Goal: Transaction & Acquisition: Purchase product/service

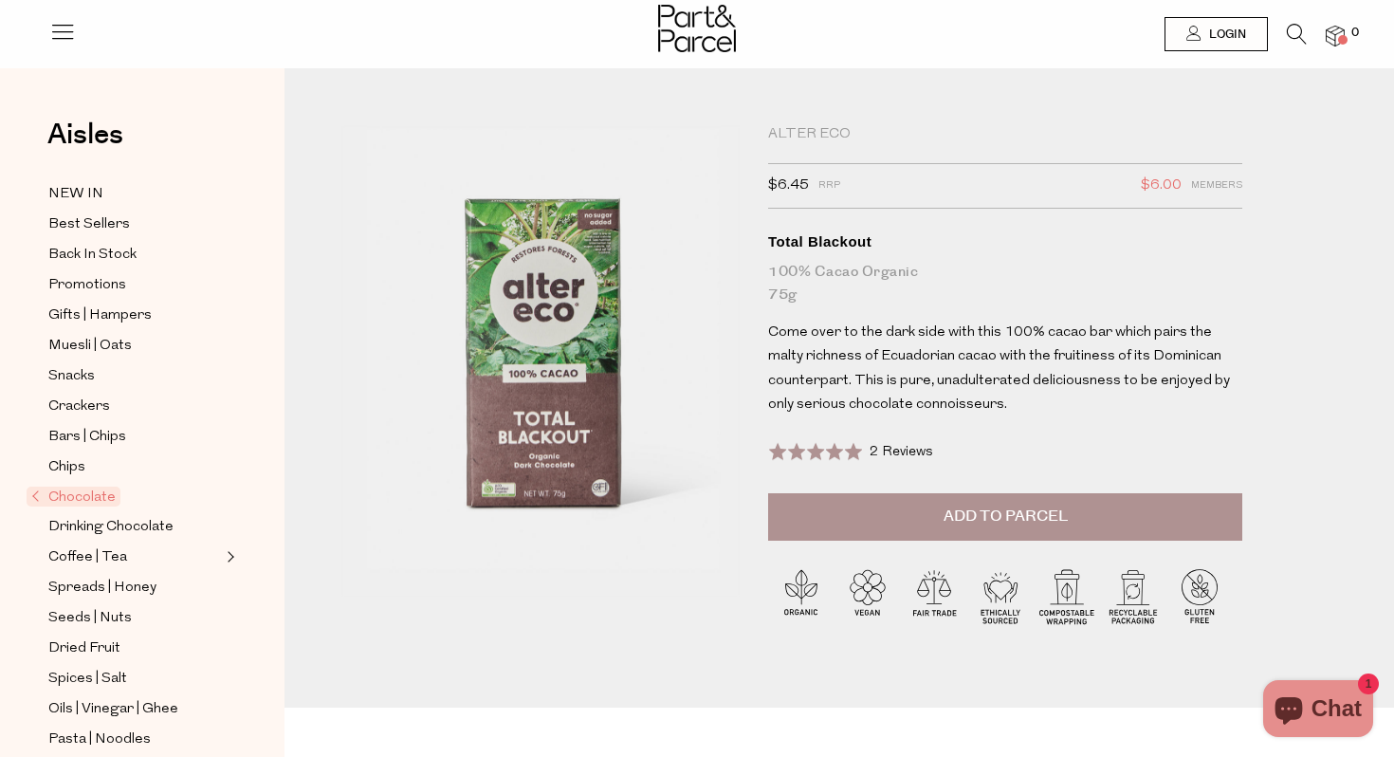
click at [932, 501] on button "Add to Parcel" at bounding box center [1005, 516] width 474 height 47
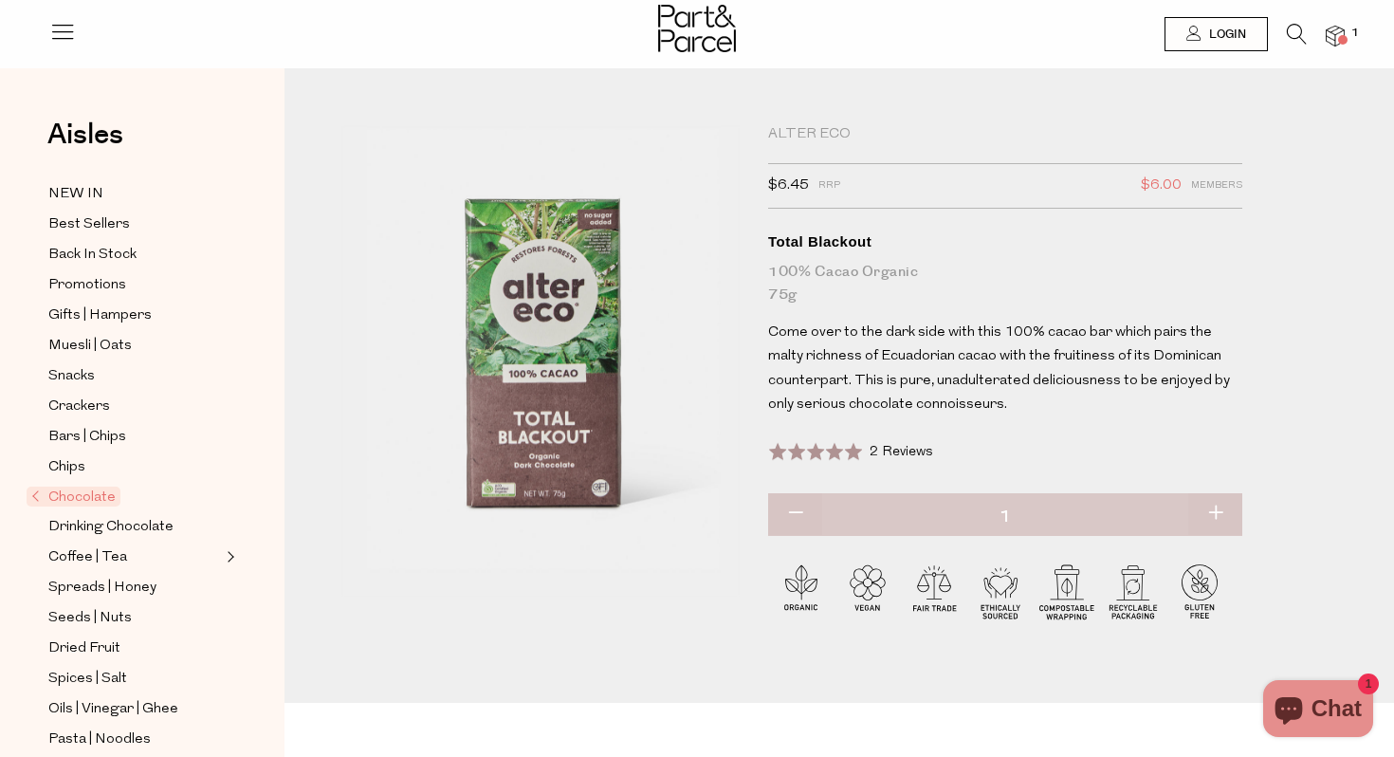
click at [1342, 28] on img at bounding box center [1335, 37] width 19 height 22
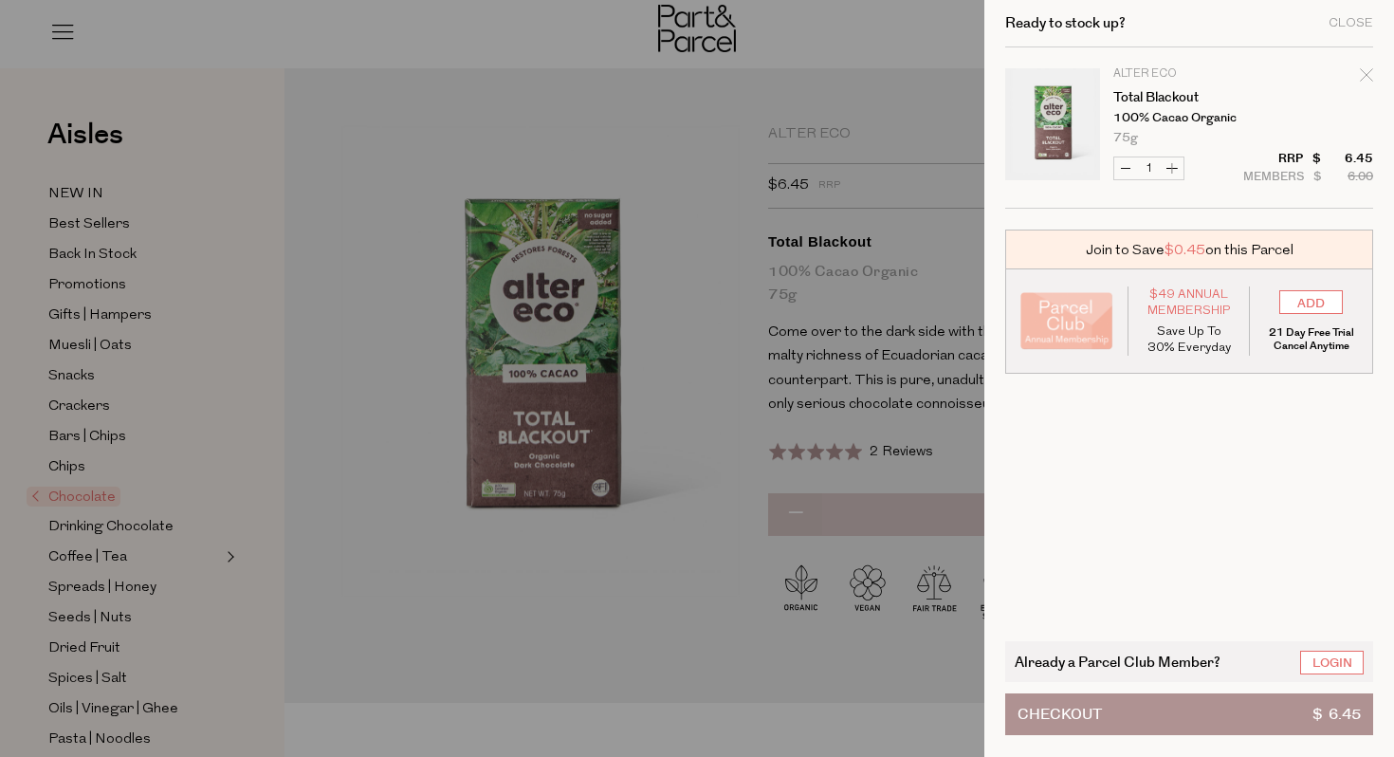
click at [1200, 705] on button "Checkout $ 6.45" at bounding box center [1189, 714] width 368 height 42
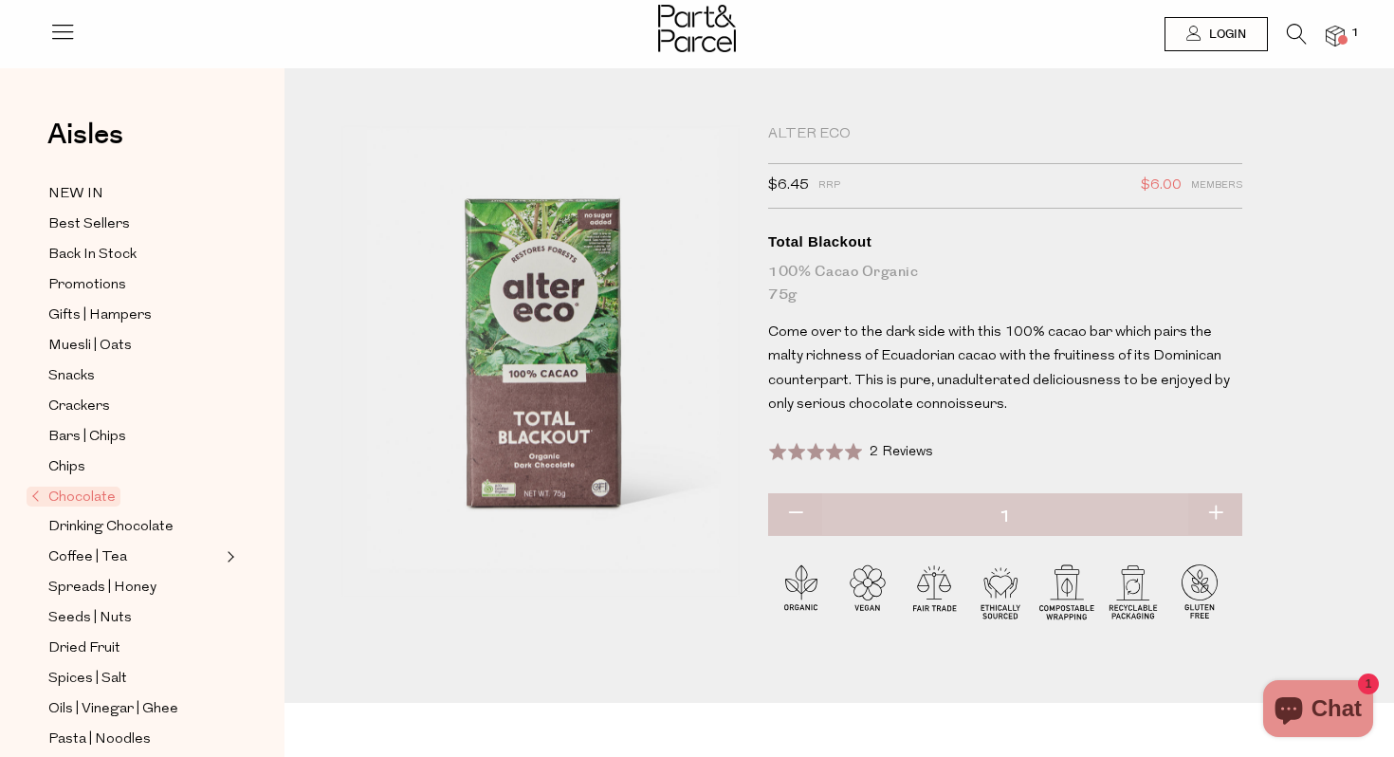
click at [1223, 506] on button "button" at bounding box center [1216, 514] width 54 height 42
type input "2"
click at [1223, 507] on button "button" at bounding box center [1216, 514] width 54 height 42
type input "3"
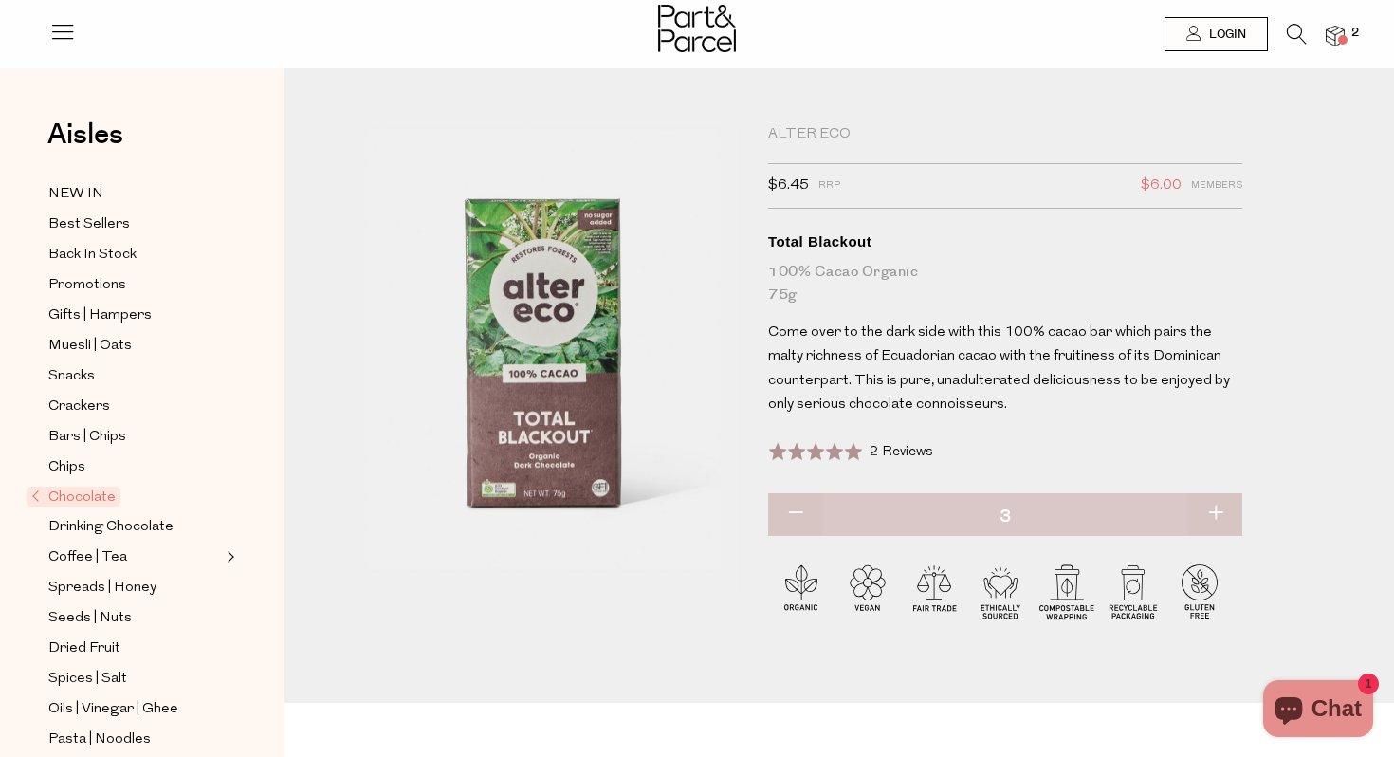
type input "3"
click at [1223, 507] on button "button" at bounding box center [1216, 514] width 54 height 42
type input "4"
click at [1223, 507] on button "button" at bounding box center [1216, 514] width 54 height 42
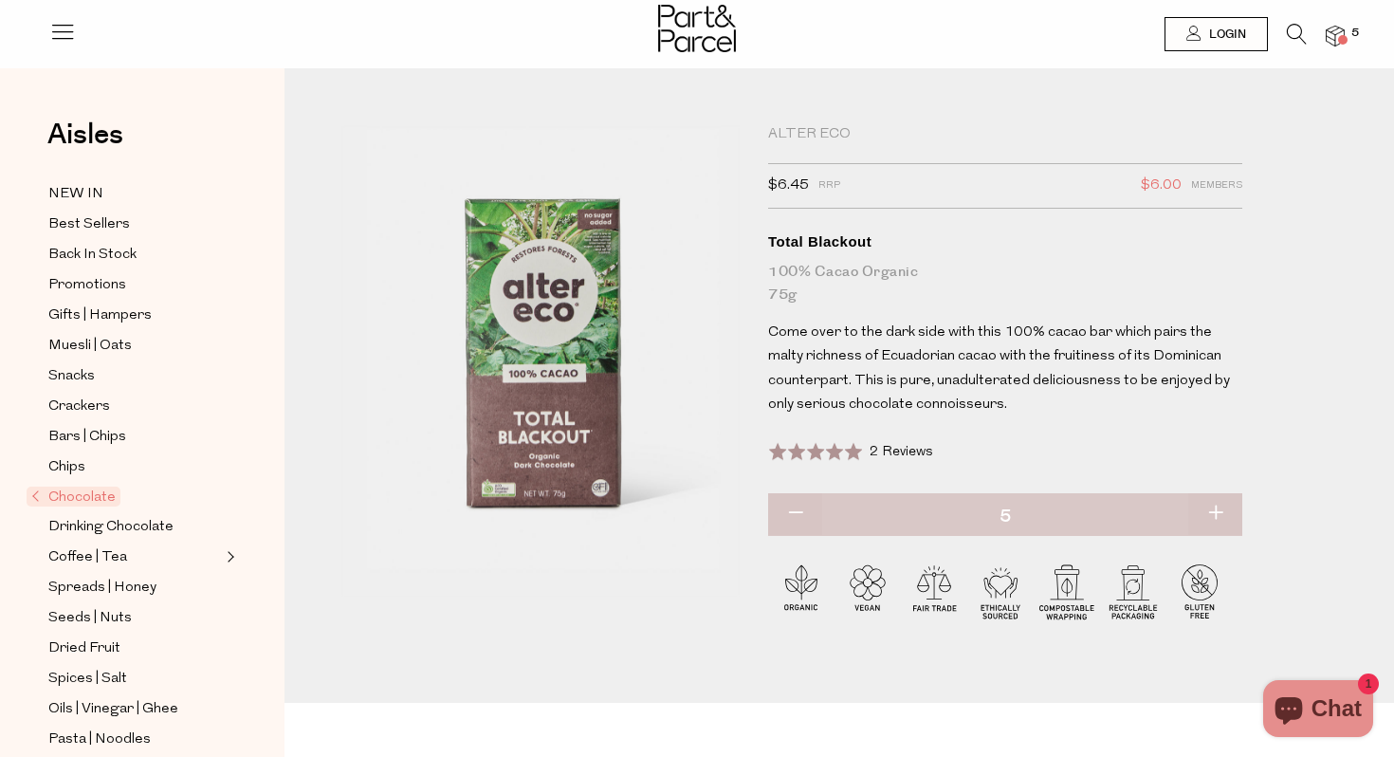
click at [1221, 507] on button "button" at bounding box center [1216, 514] width 54 height 42
type input "6"
click at [1221, 507] on button "button" at bounding box center [1216, 514] width 54 height 42
type input "7"
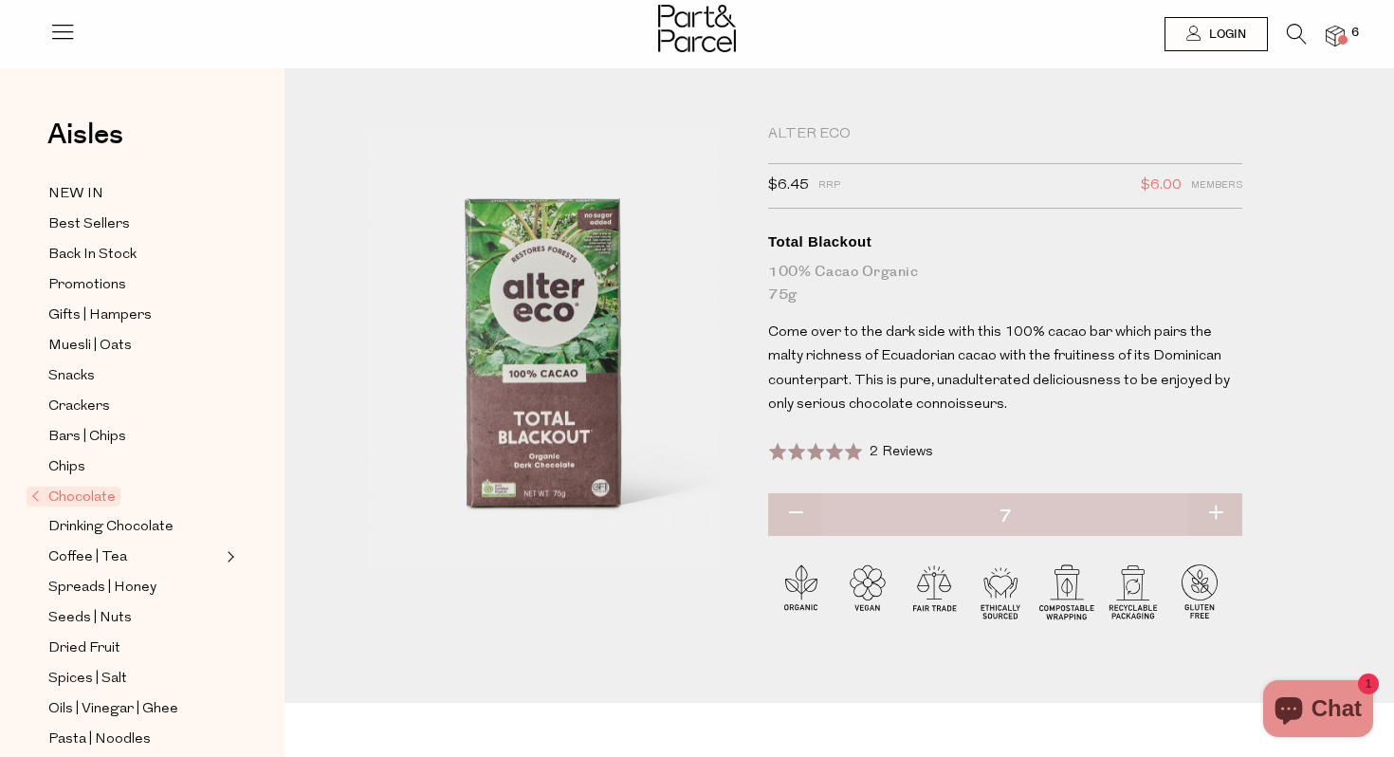
type input "7"
click at [1221, 507] on button "button" at bounding box center [1216, 514] width 54 height 42
type input "8"
click at [1221, 507] on button "button" at bounding box center [1216, 514] width 54 height 42
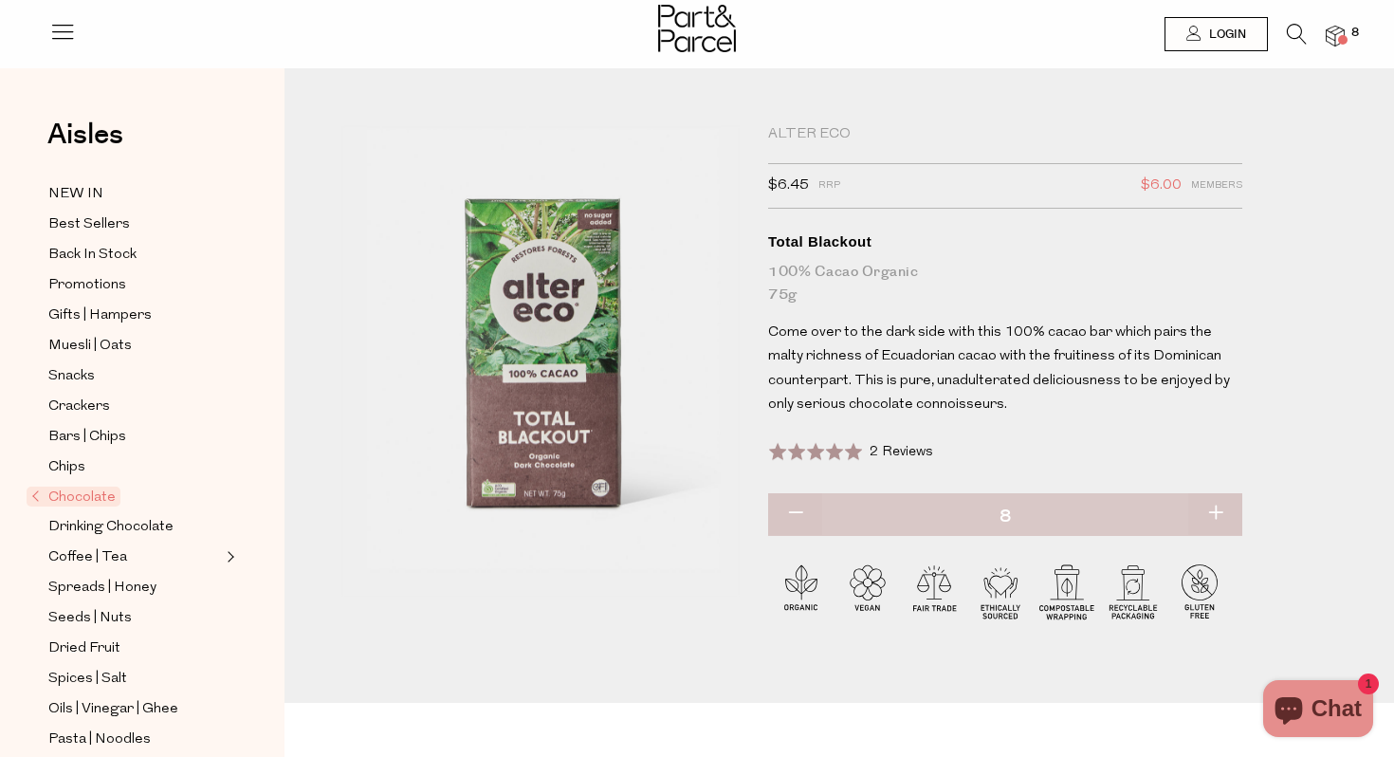
type input "9"
click at [1221, 507] on button "button" at bounding box center [1216, 514] width 54 height 42
type input "10"
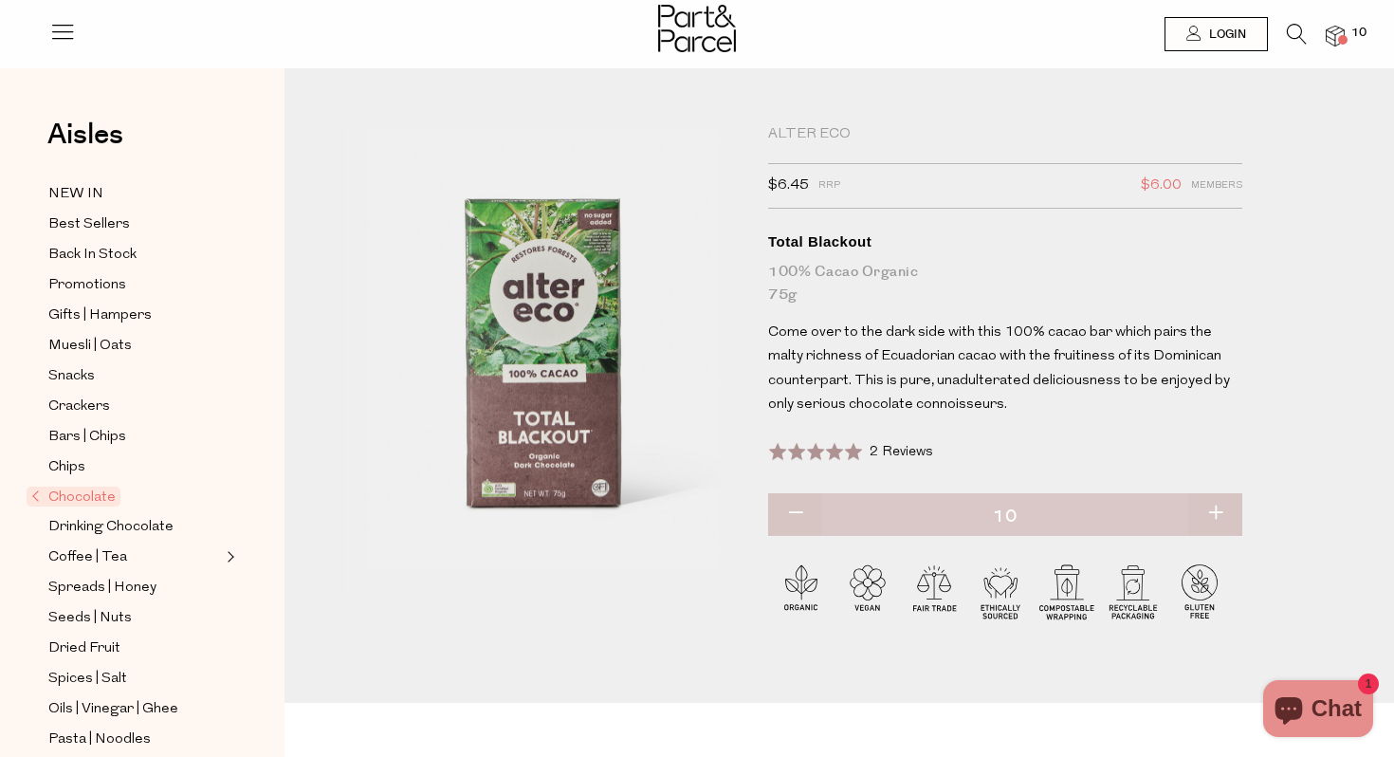
click at [1337, 36] on img at bounding box center [1335, 37] width 19 height 22
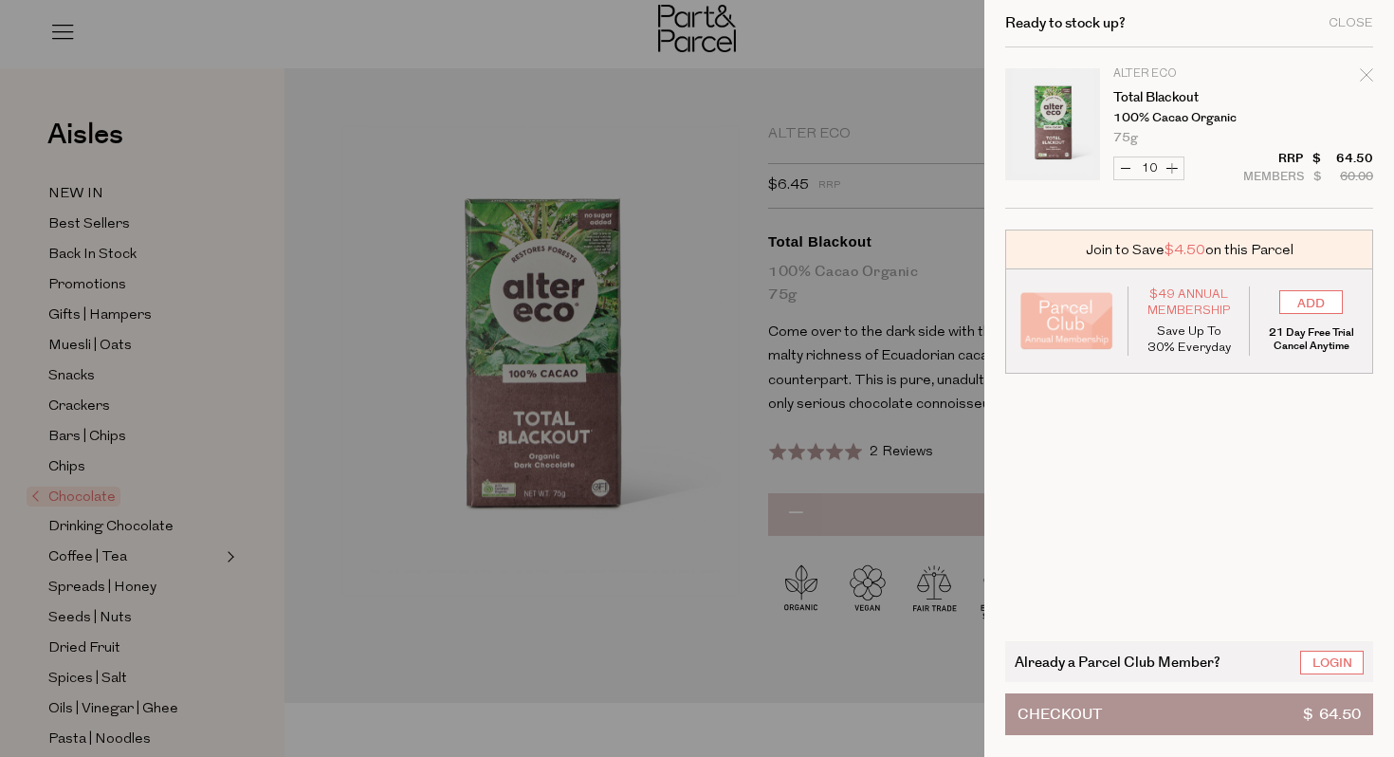
click at [1215, 720] on button "Checkout $ 64.50" at bounding box center [1189, 714] width 368 height 42
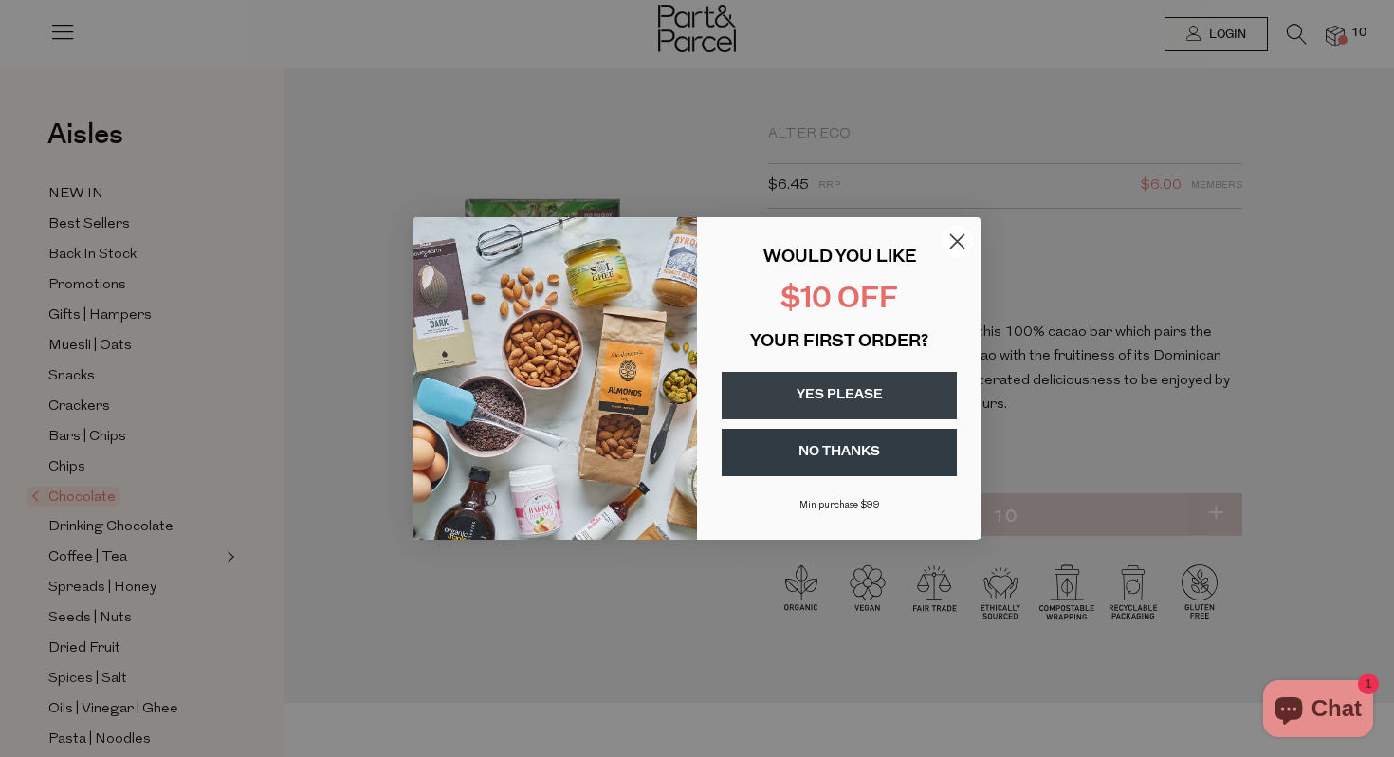
click at [1345, 39] on div "Close dialog WOULD YOU LIKE $10 OFF YOUR FIRST ORDER? YES PLEASE NO THANKS [PER…" at bounding box center [697, 378] width 1394 height 757
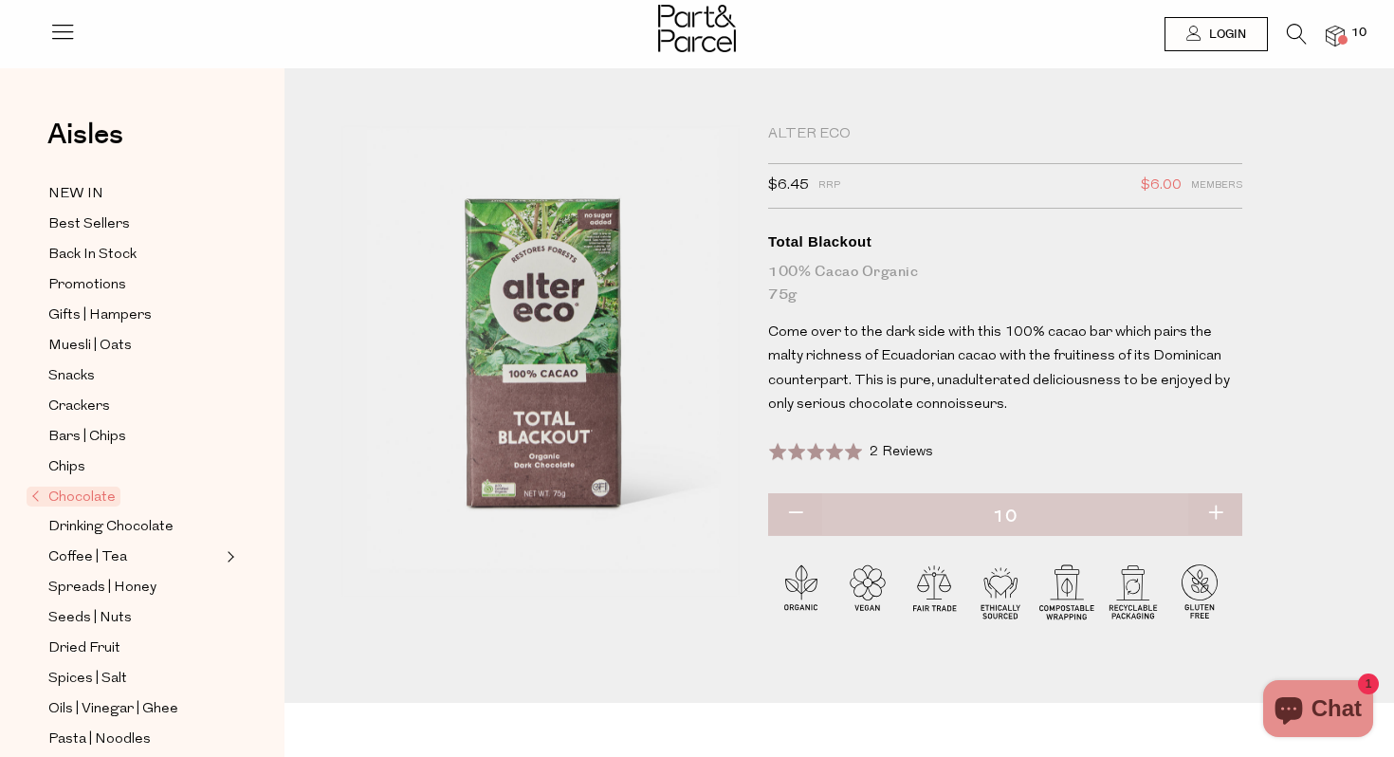
click at [1341, 37] on span at bounding box center [1342, 39] width 9 height 9
